Goal: Use online tool/utility: Utilize a website feature to perform a specific function

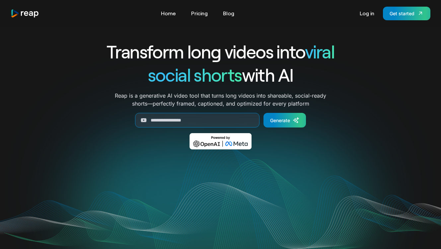
drag, startPoint x: 362, startPoint y: 62, endPoint x: 321, endPoint y: 84, distance: 46.2
click at [362, 63] on div "Transform long videos into viral social shorts with AI Reap is a generative AI …" at bounding box center [220, 99] width 397 height 119
drag, startPoint x: 110, startPoint y: 104, endPoint x: 141, endPoint y: 111, distance: 32.2
click at [110, 105] on div "Transform long videos into viral social shorts with AI Reap is a generative AI …" at bounding box center [221, 99] width 276 height 119
click at [152, 115] on input "Generate Form" at bounding box center [197, 120] width 125 height 15
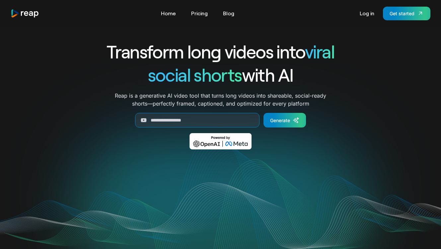
click at [105, 78] on h1 "social shorts with AI" at bounding box center [221, 74] width 276 height 23
click at [185, 119] on input "Generate Form" at bounding box center [197, 120] width 125 height 15
paste input "**********"
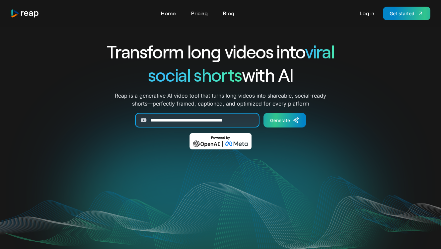
scroll to position [0, 4]
type input "**********"
click at [294, 118] on icon "Generate Form" at bounding box center [296, 120] width 7 height 7
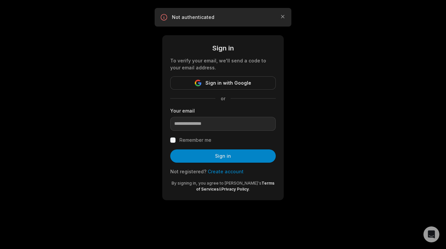
click at [276, 18] on div "Not authenticated Close" at bounding box center [223, 17] width 126 height 8
click at [281, 17] on icon "button" at bounding box center [283, 16] width 7 height 7
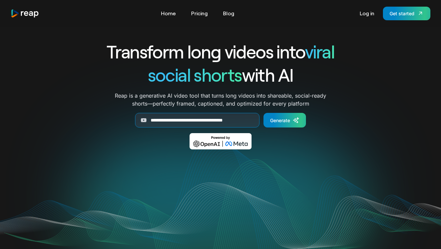
click at [211, 144] on img at bounding box center [221, 141] width 62 height 16
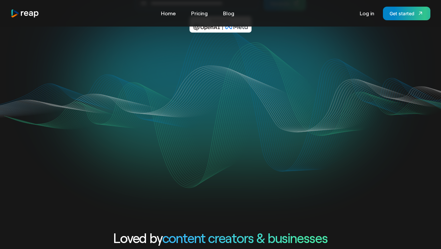
click at [68, 113] on div "Your browser does not support the video tag." at bounding box center [220, 110] width 397 height 136
click at [76, 111] on div "Your browser does not support the video tag." at bounding box center [220, 110] width 397 height 136
click at [74, 111] on div "Your browser does not support the video tag." at bounding box center [220, 110] width 397 height 136
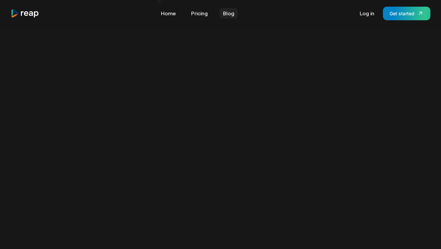
scroll to position [354, 0]
click at [203, 11] on link "Pricing" at bounding box center [199, 13] width 23 height 11
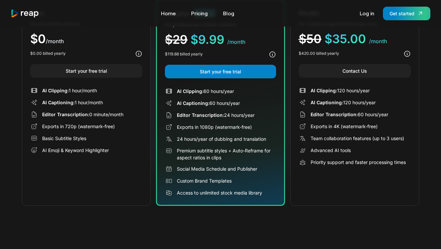
scroll to position [103, 0]
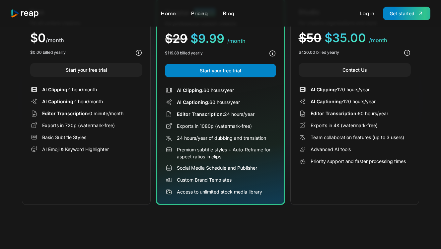
click at [257, 103] on div "AI Captioning: 60 hours/year" at bounding box center [220, 102] width 111 height 8
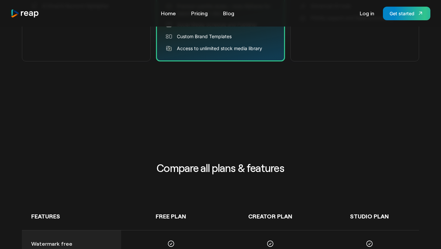
scroll to position [0, 0]
